Goal: Navigation & Orientation: Understand site structure

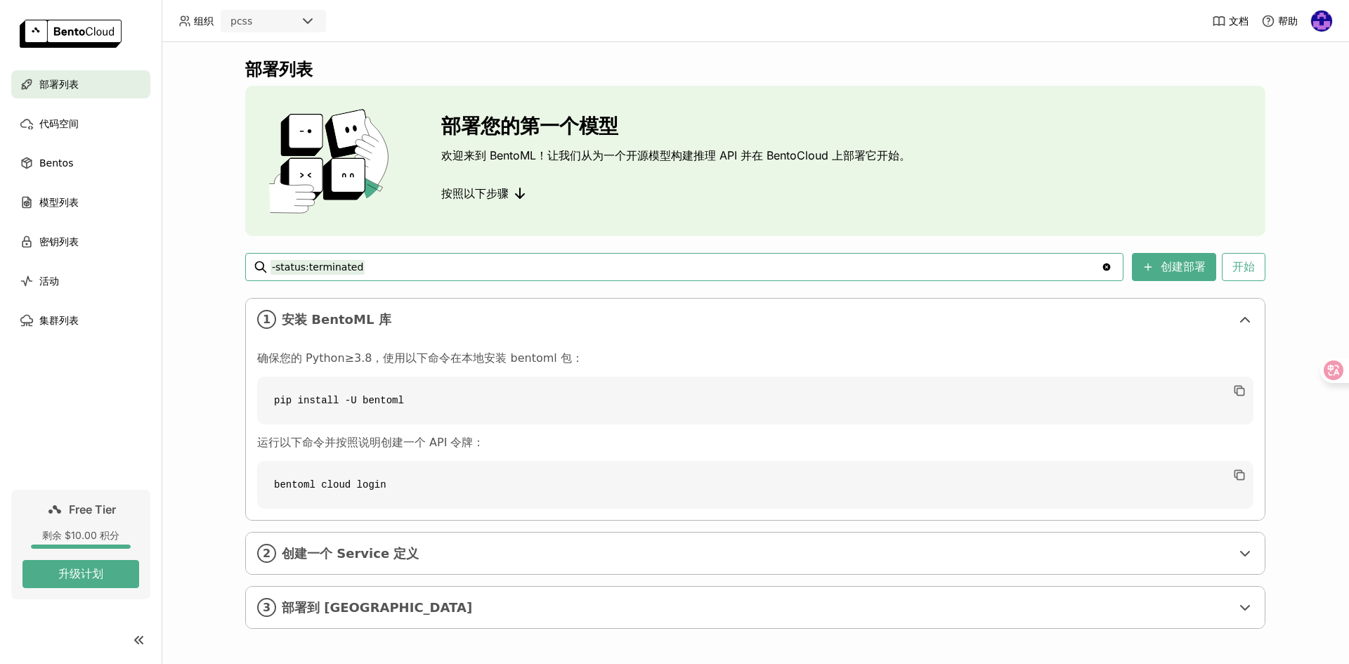
scroll to position [3, 0]
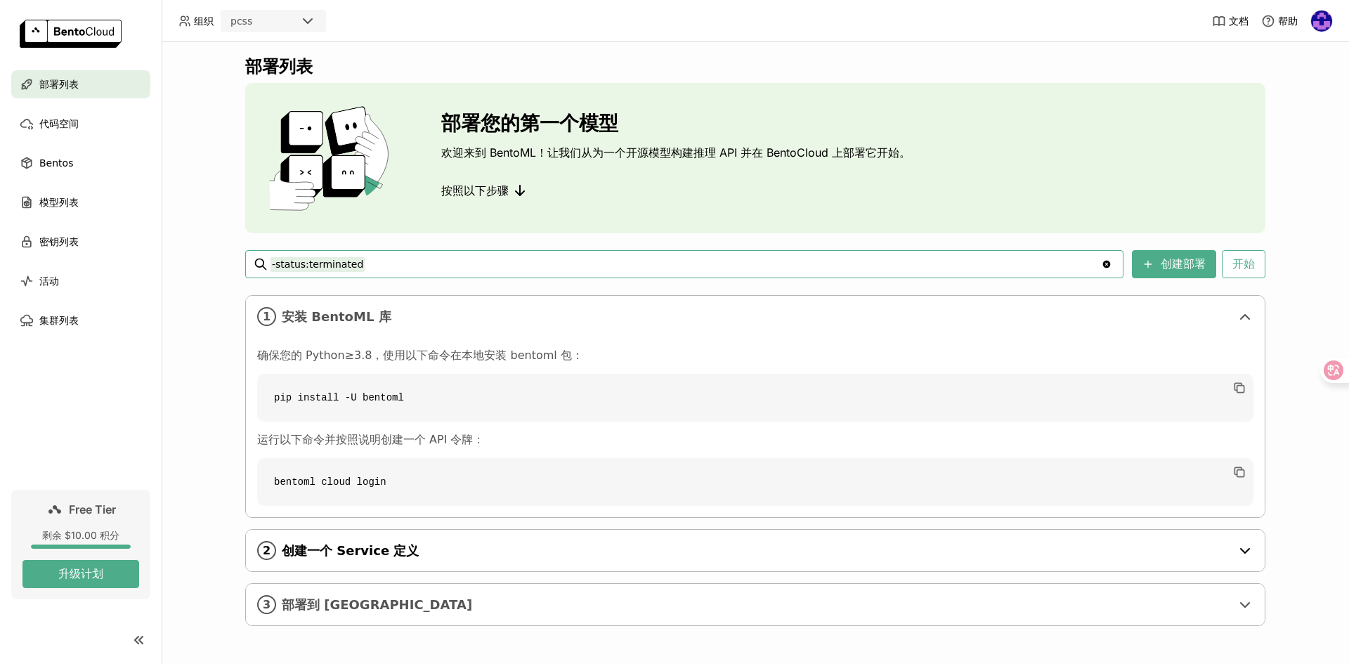
click at [441, 540] on div "2 创建一个 Service 定义" at bounding box center [755, 550] width 1019 height 41
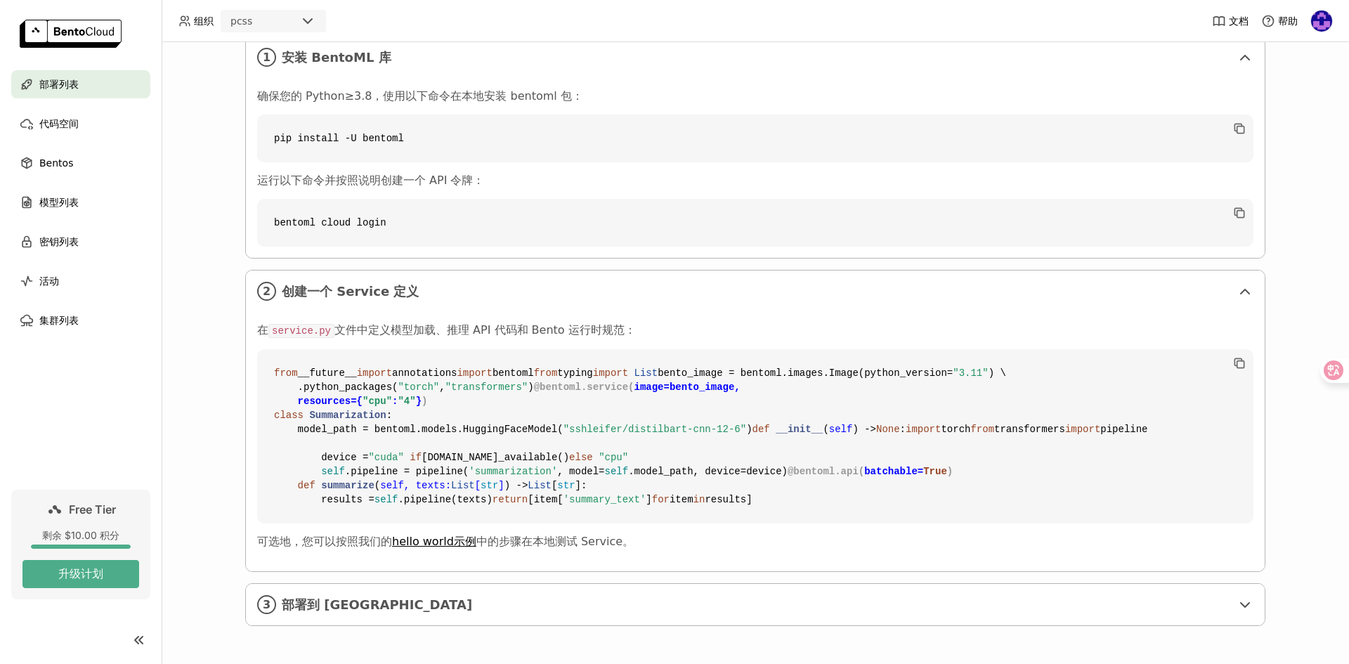
scroll to position [516, 0]
click at [405, 598] on span "部署到 [GEOGRAPHIC_DATA]" at bounding box center [757, 604] width 950 height 15
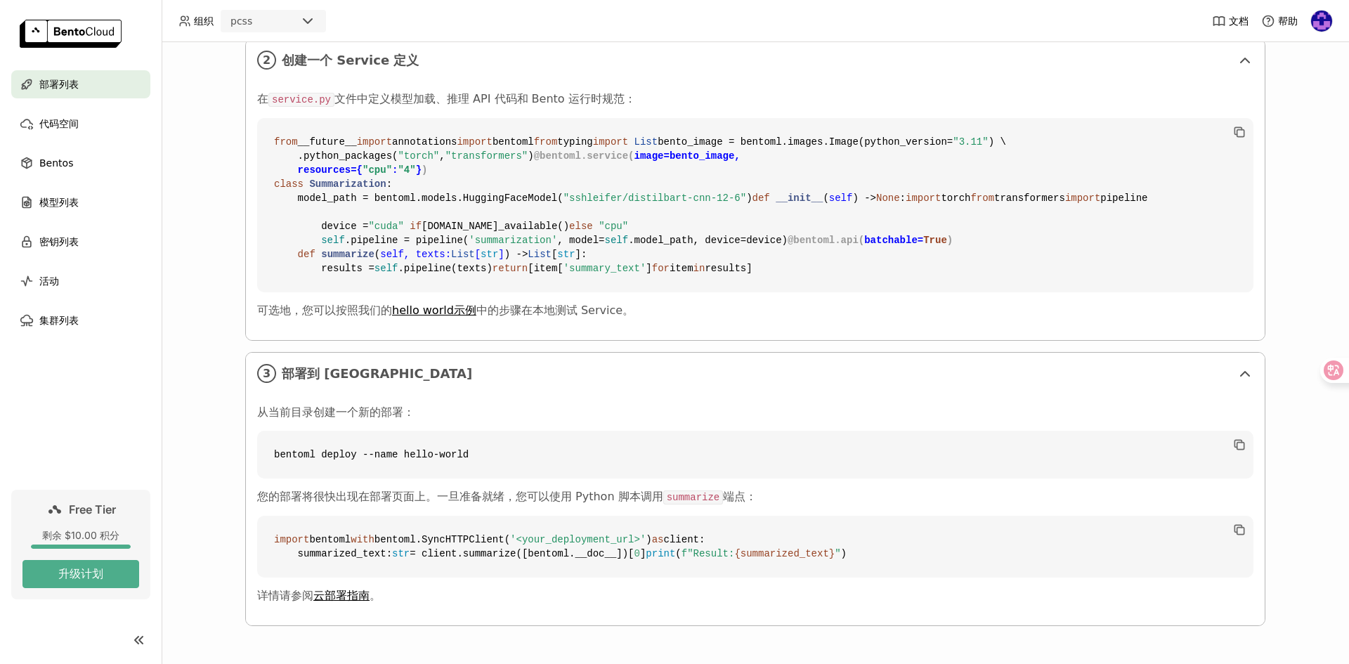
scroll to position [790, 0]
click at [84, 119] on div "代码空间" at bounding box center [80, 124] width 139 height 28
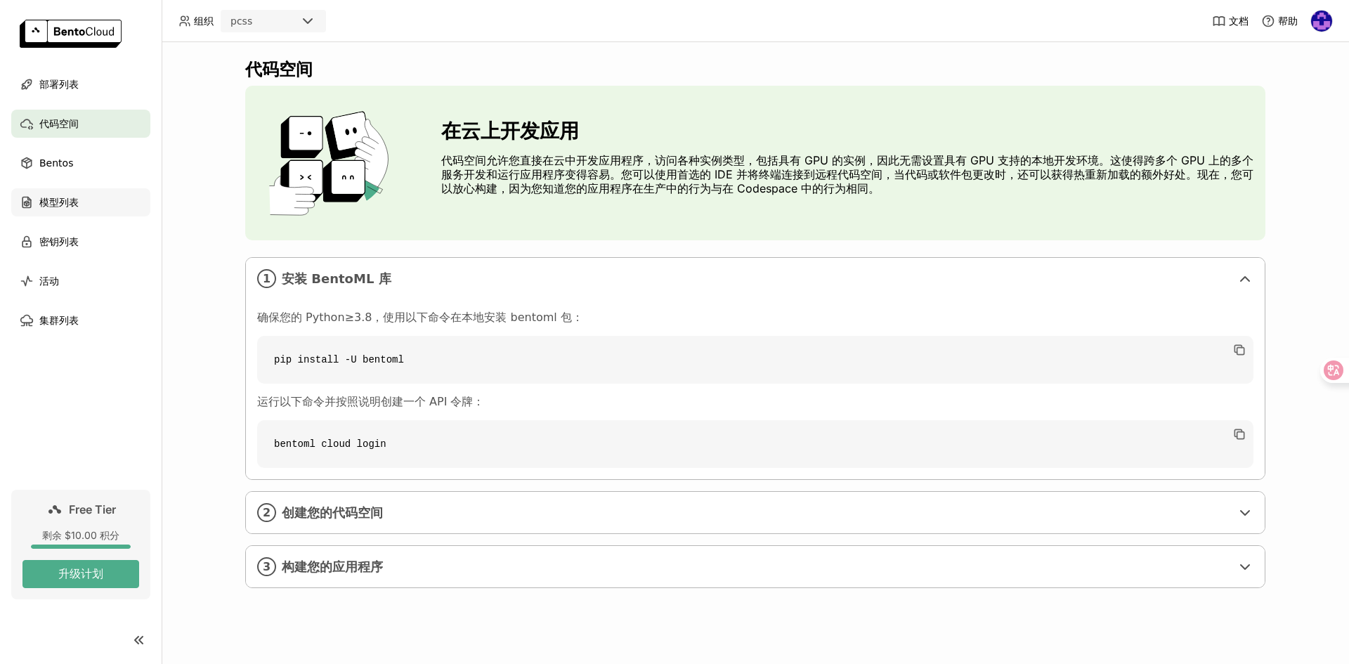
click at [84, 204] on div "模型列表" at bounding box center [80, 202] width 139 height 28
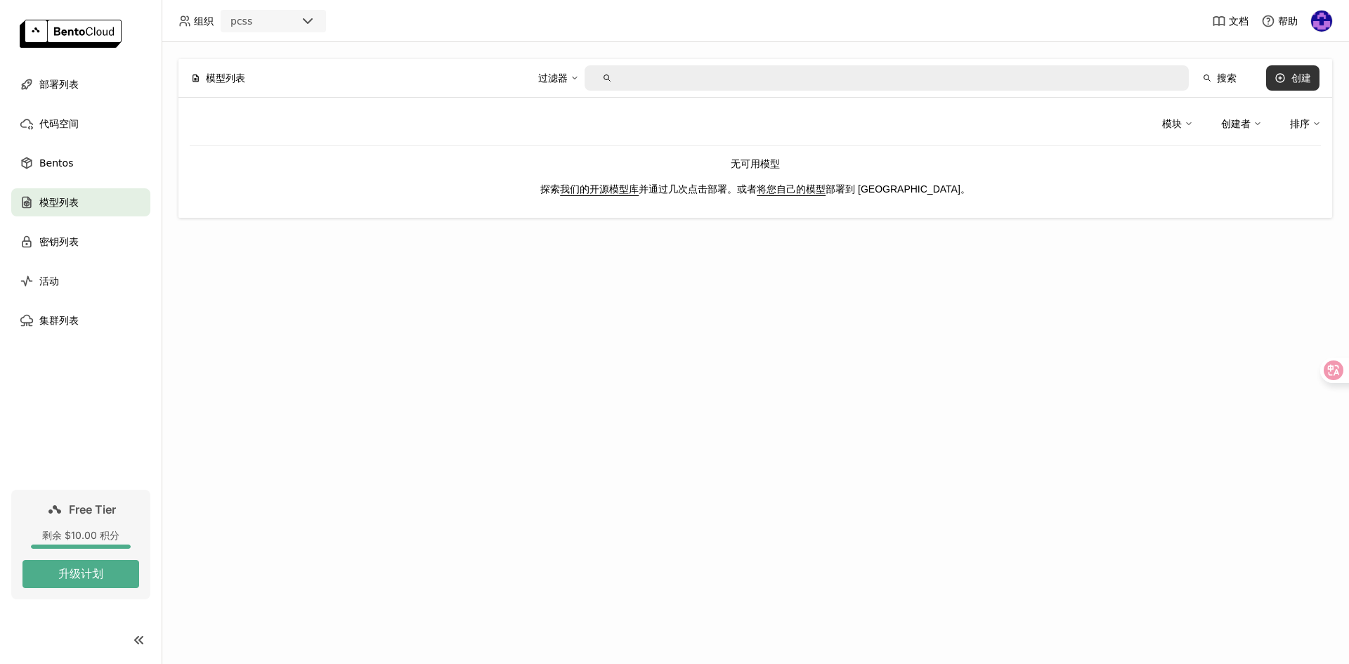
click at [1288, 77] on button "创建" at bounding box center [1293, 77] width 53 height 25
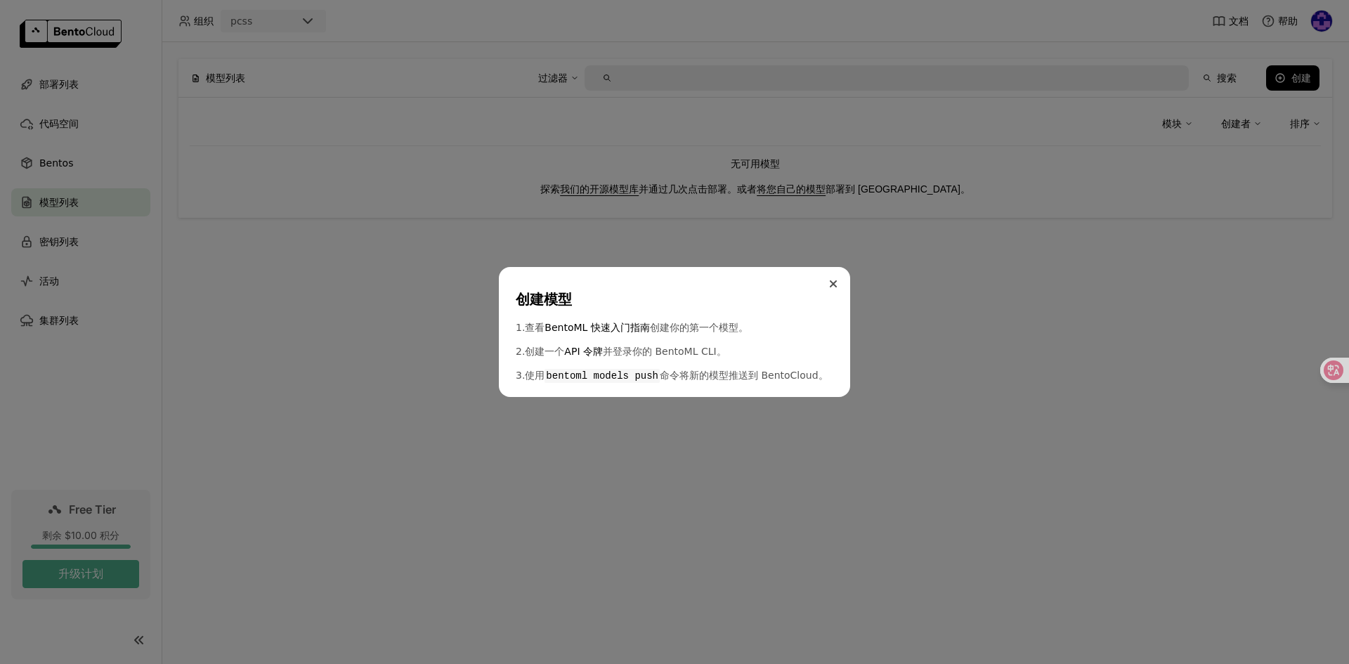
click at [835, 278] on button "Close" at bounding box center [833, 284] width 17 height 17
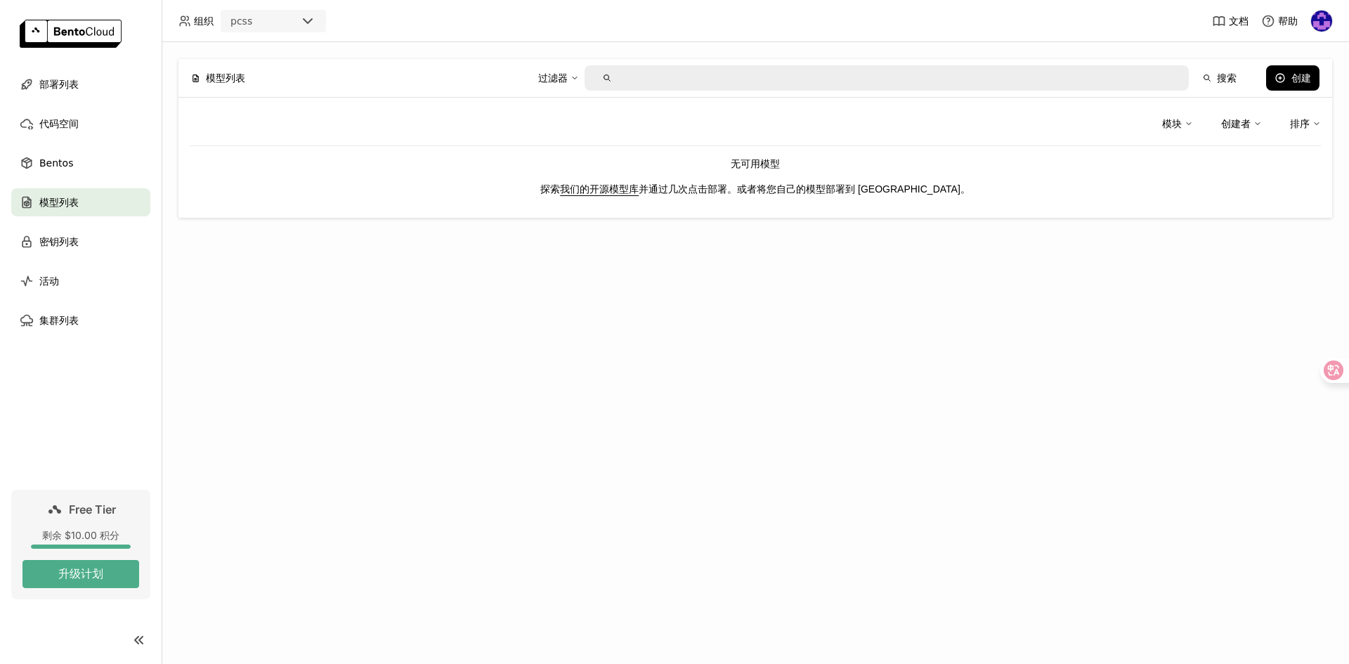
click at [826, 189] on link "将您自己的模型" at bounding box center [791, 188] width 69 height 11
click at [621, 187] on link "我们的开源模型库" at bounding box center [599, 188] width 79 height 11
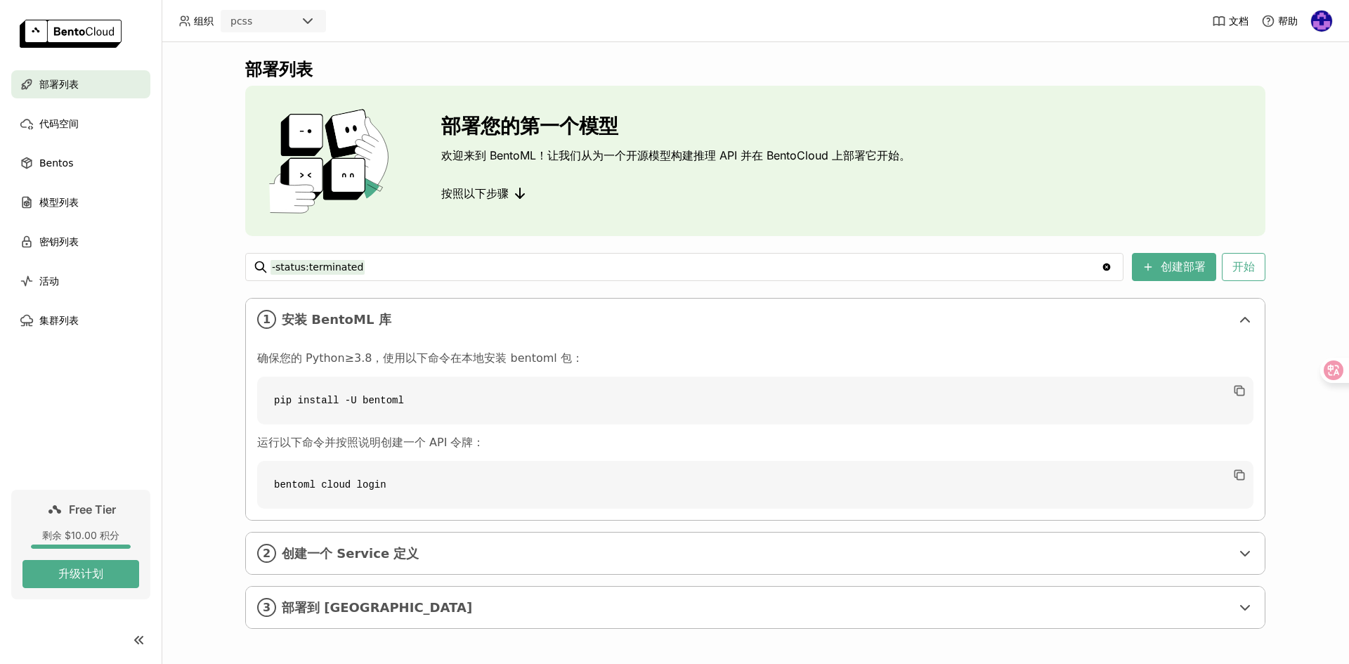
click at [294, 24] on div "pcss" at bounding box center [260, 21] width 77 height 20
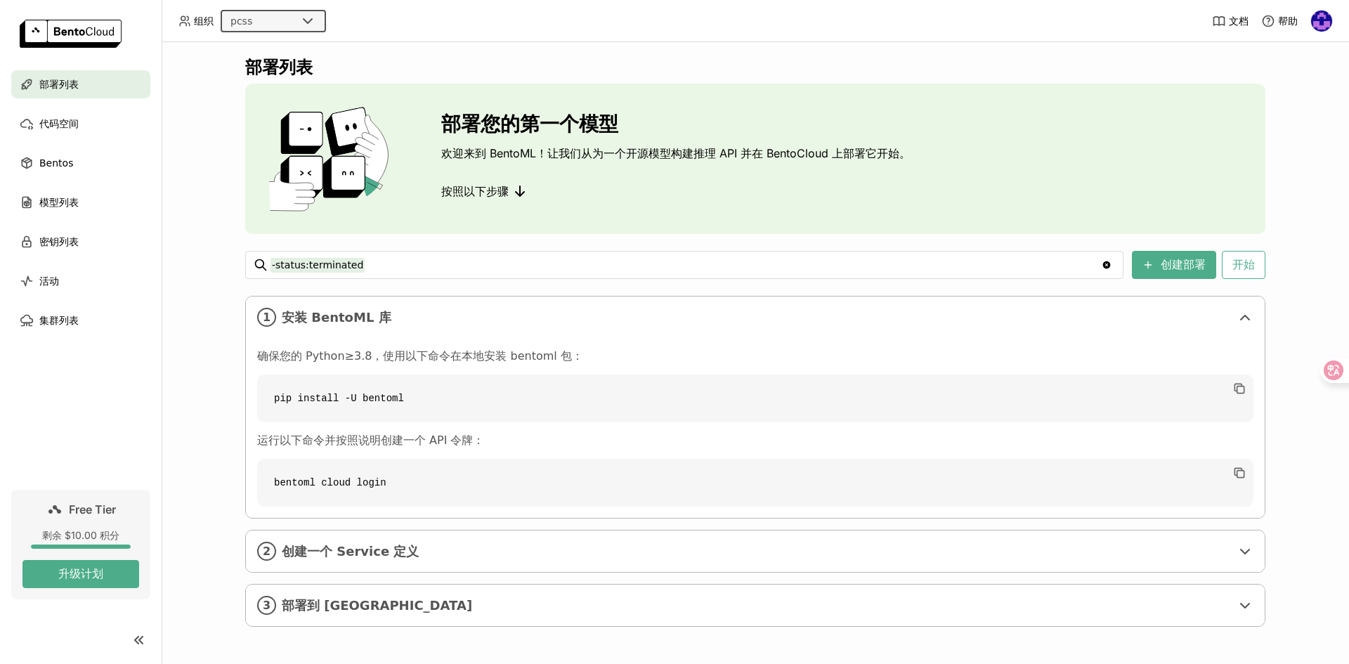
scroll to position [3, 0]
click at [437, 557] on span "创建一个 Service 定义" at bounding box center [757, 550] width 950 height 15
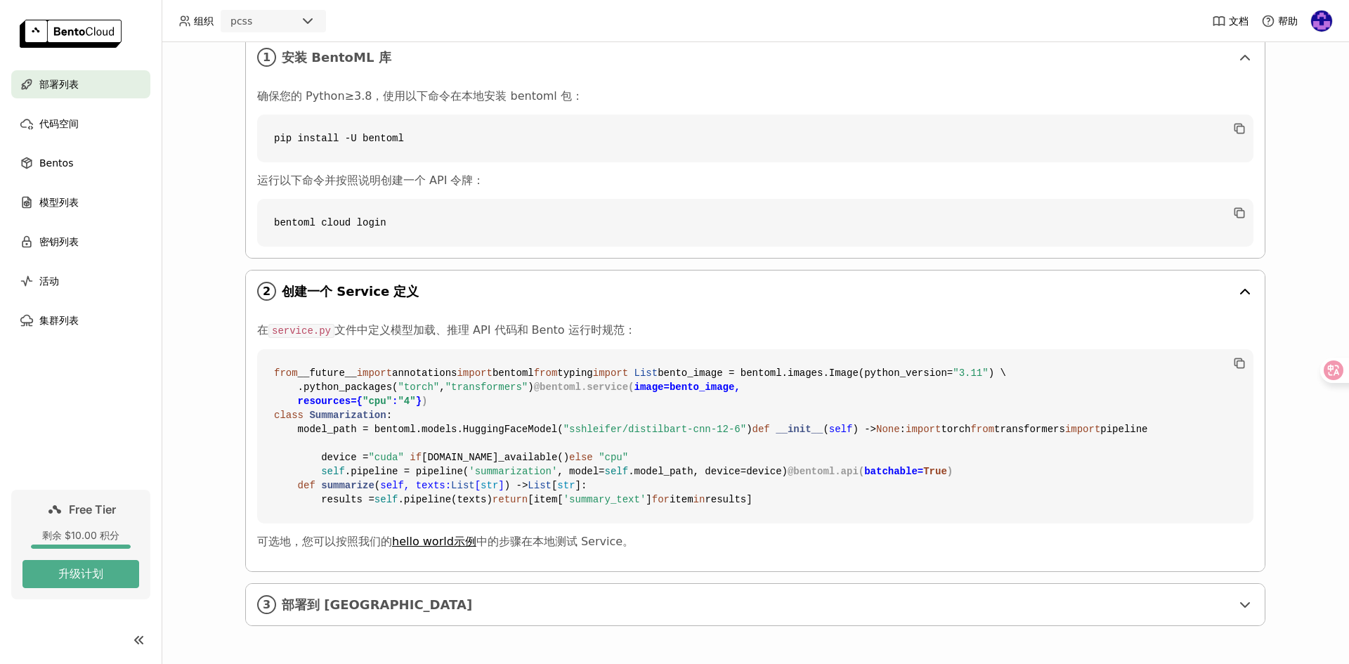
scroll to position [516, 0]
click at [426, 602] on span "部署到 [GEOGRAPHIC_DATA]" at bounding box center [757, 604] width 950 height 15
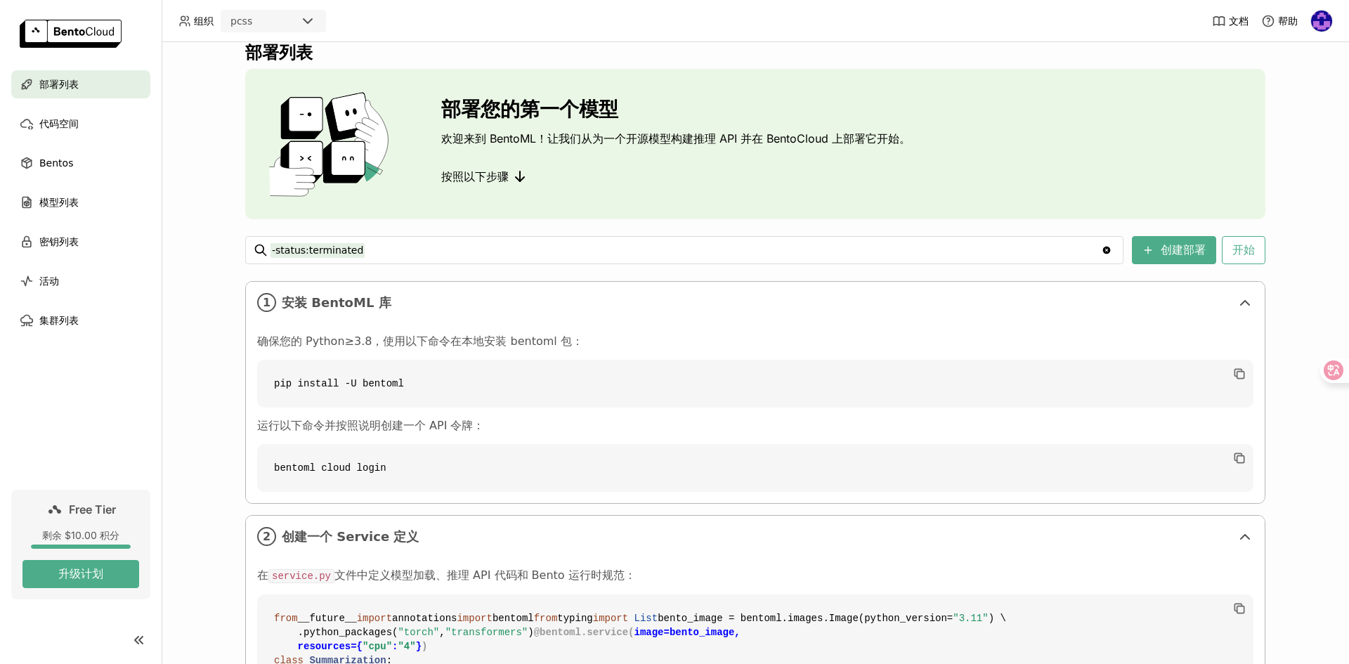
scroll to position [0, 0]
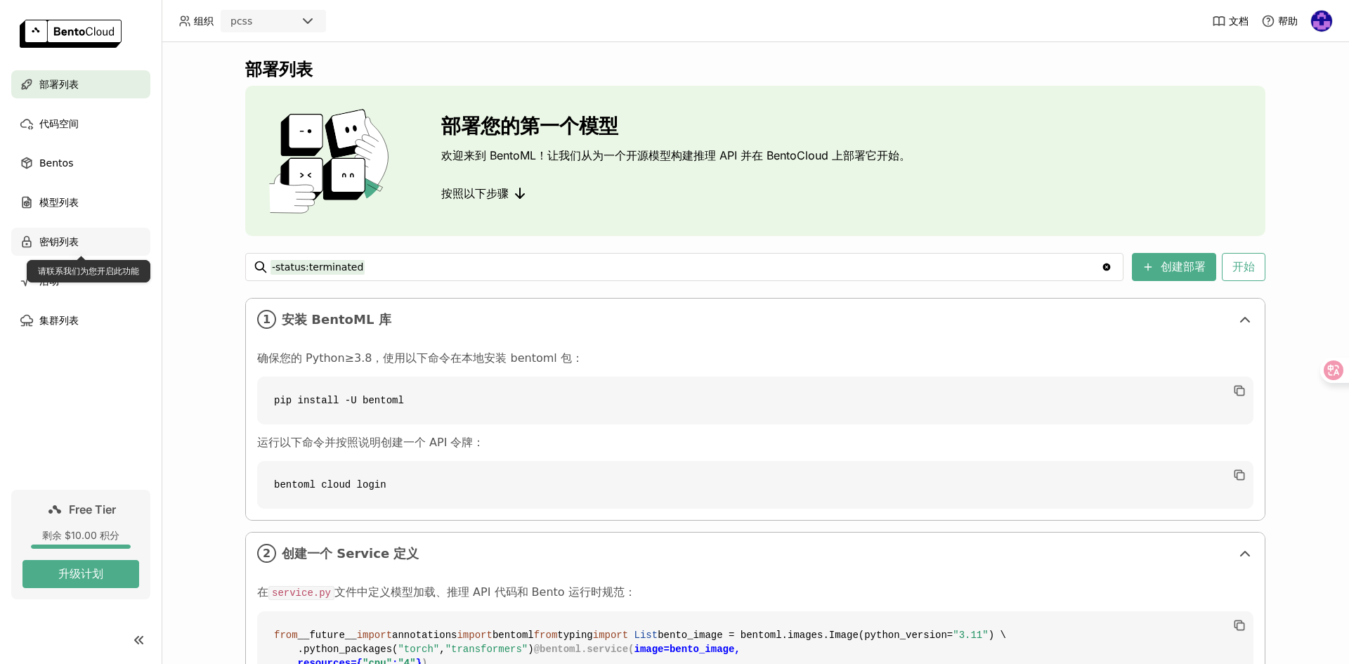
click at [75, 230] on div "密钥列表" at bounding box center [80, 242] width 139 height 28
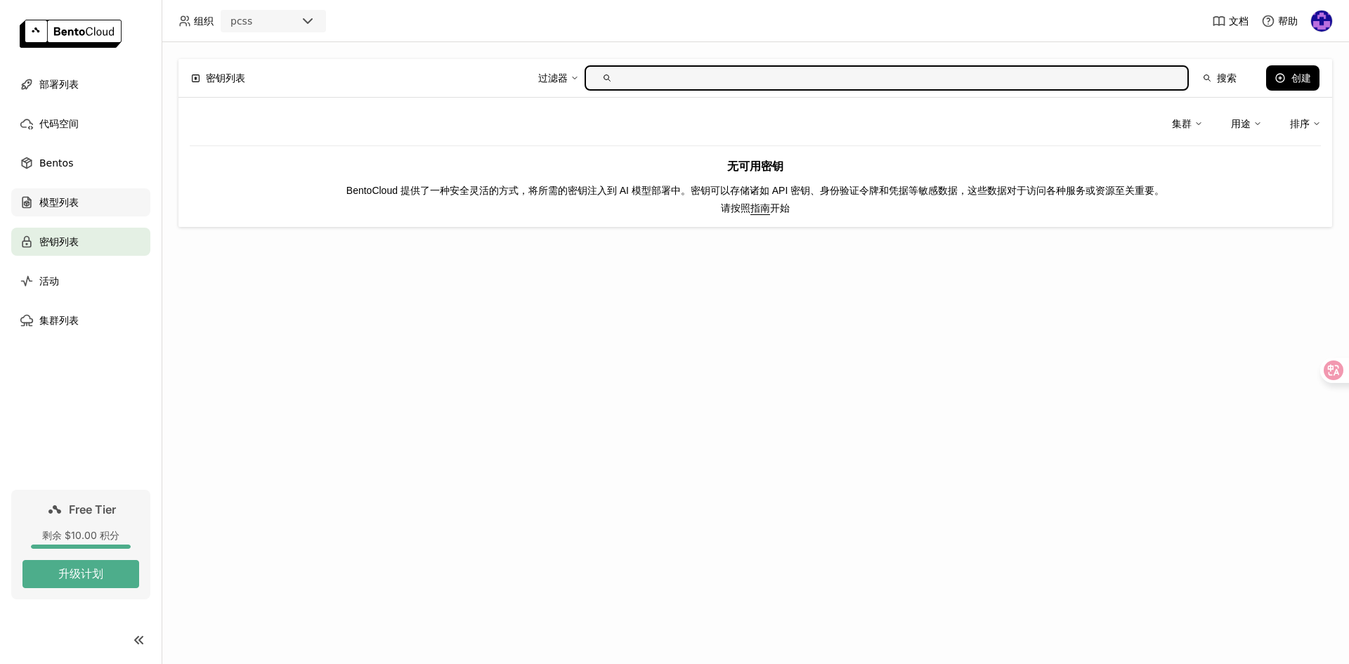
click at [94, 209] on div "模型列表" at bounding box center [80, 202] width 139 height 28
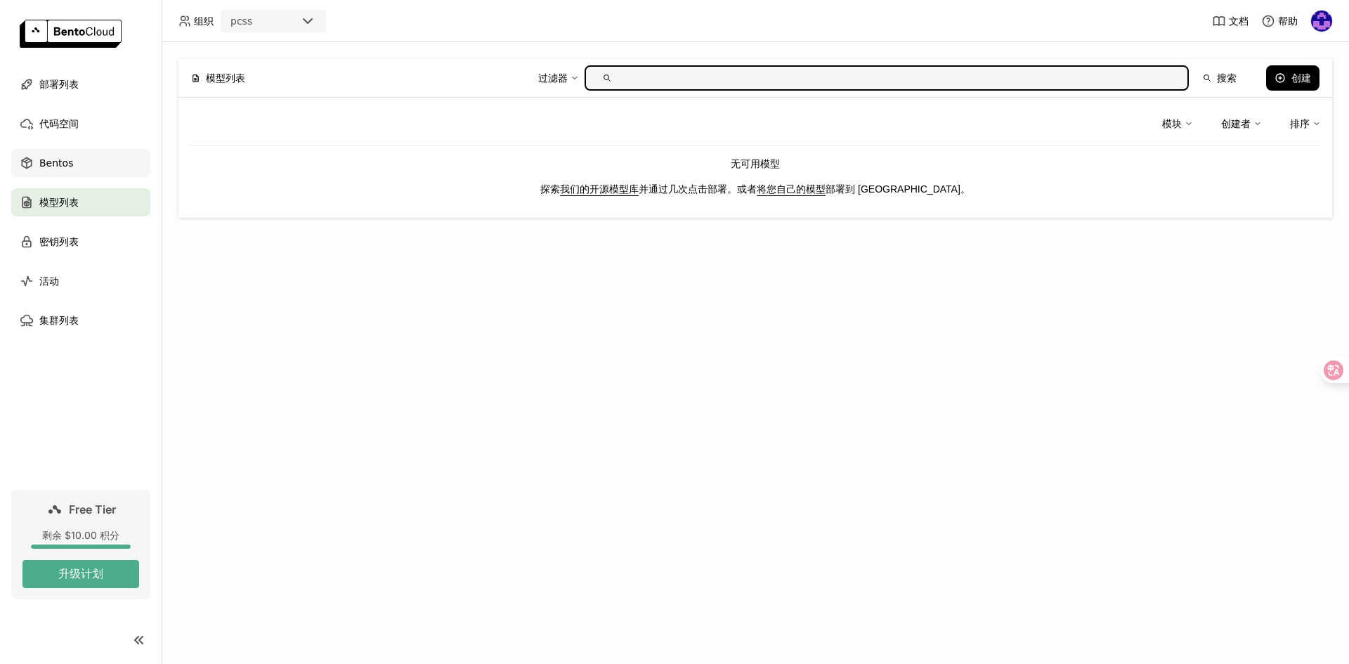
click at [106, 160] on div "Bentos" at bounding box center [80, 163] width 139 height 28
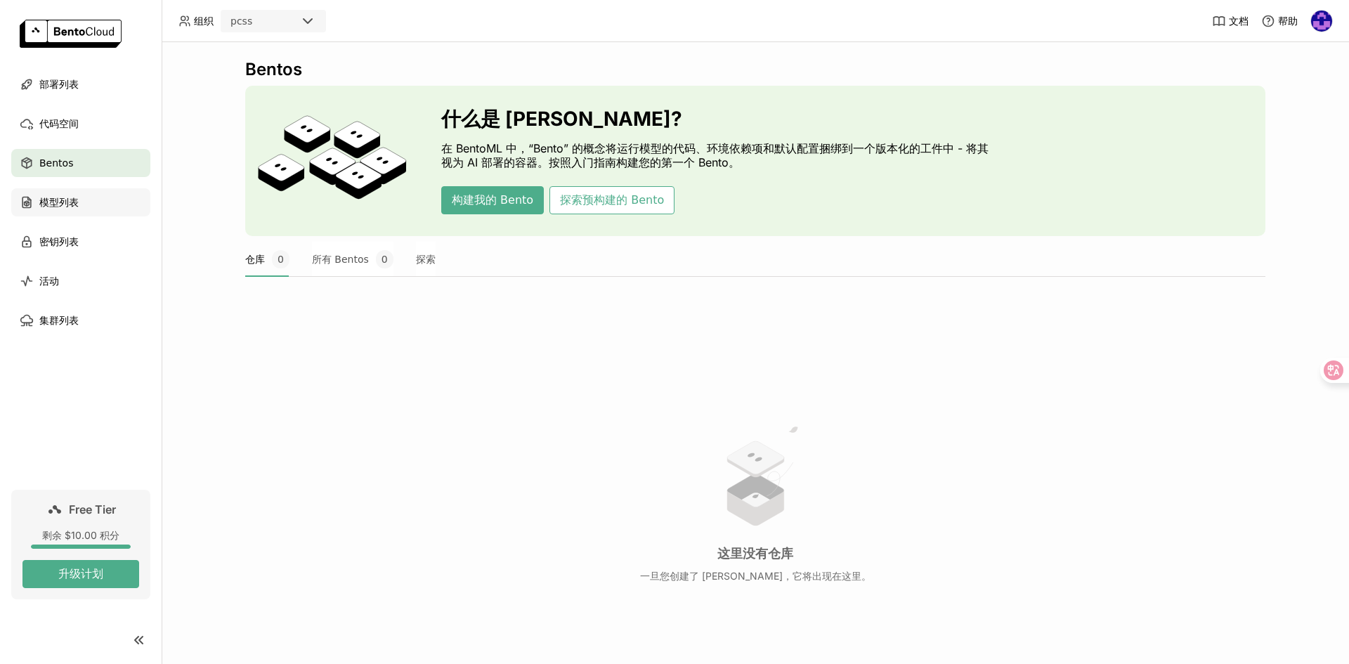
click at [93, 202] on div "模型列表" at bounding box center [80, 202] width 139 height 28
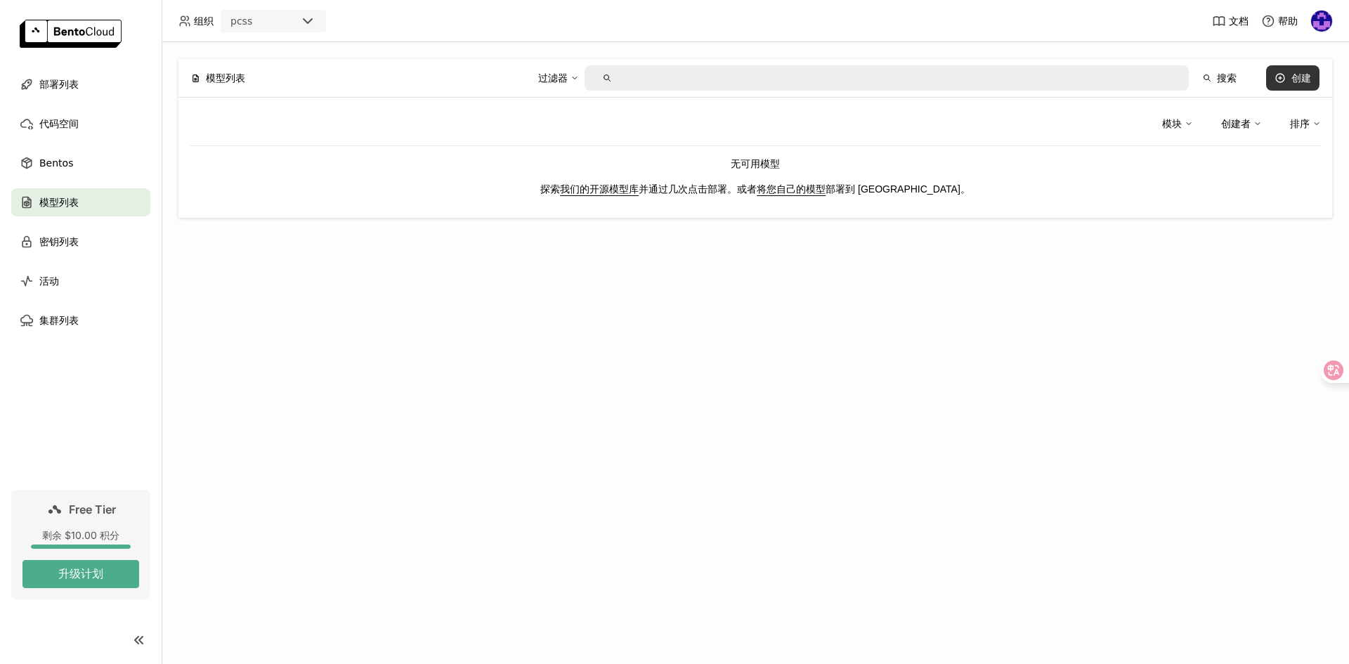
click at [1292, 79] on div "创建" at bounding box center [1302, 77] width 20 height 11
